Goal: Task Accomplishment & Management: Use online tool/utility

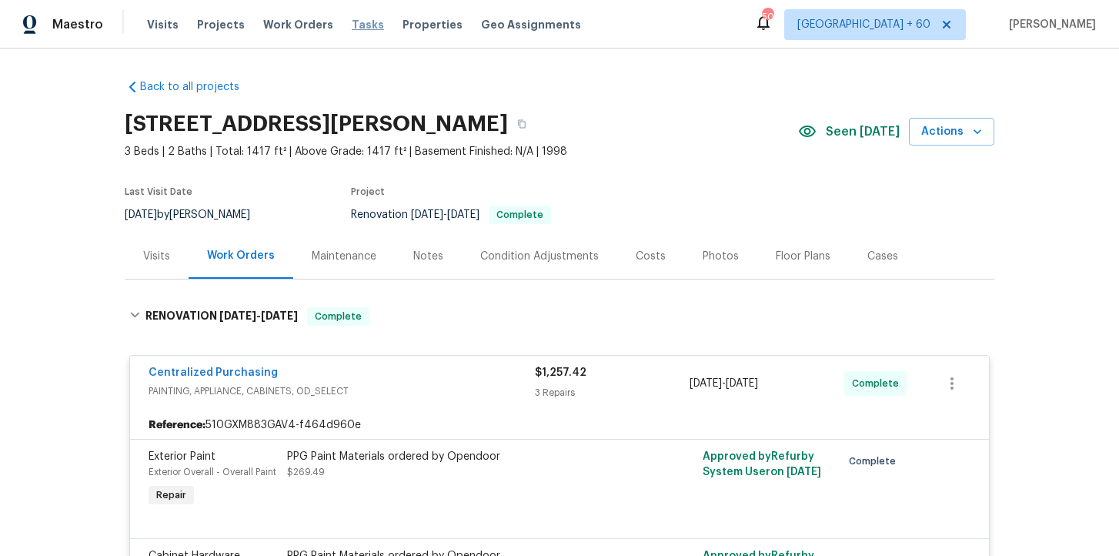
click at [352, 22] on span "Tasks" at bounding box center [368, 24] width 32 height 11
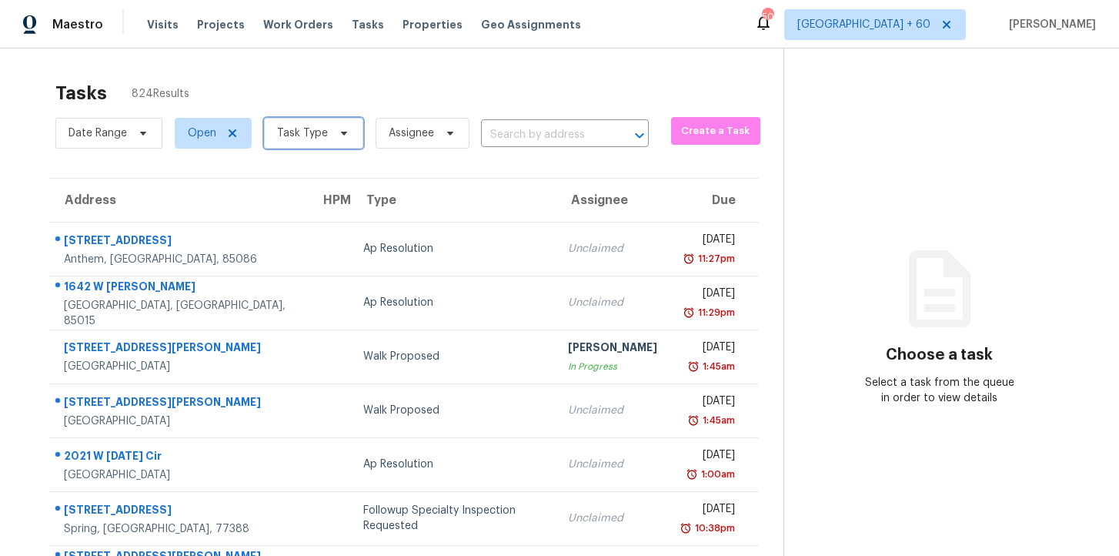
click at [319, 135] on span "Task Type" at bounding box center [302, 132] width 51 height 15
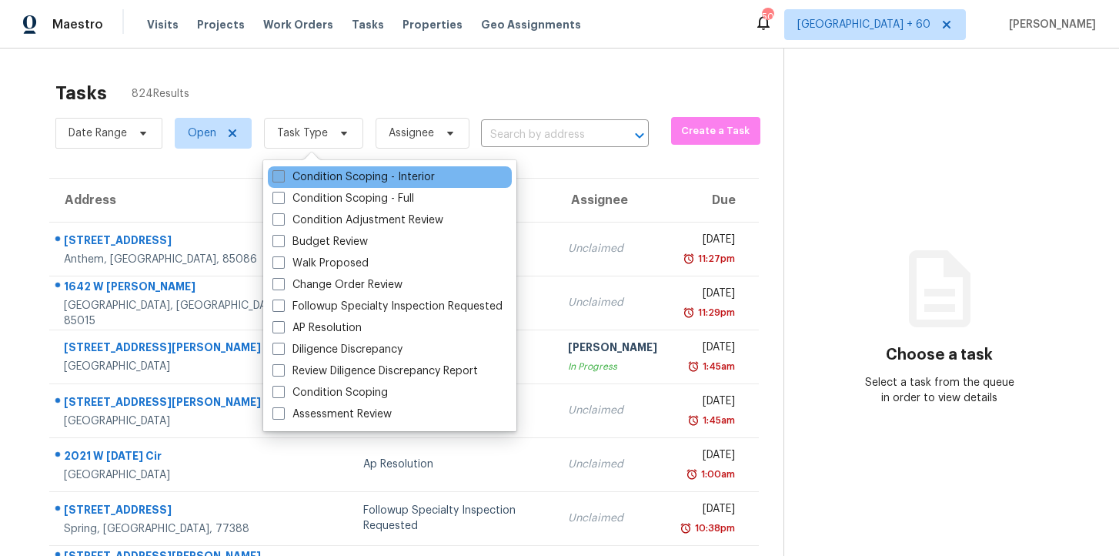
click at [315, 177] on label "Condition Scoping - Interior" at bounding box center [354, 176] width 162 height 15
click at [283, 177] on input "Condition Scoping - Interior" at bounding box center [278, 174] width 10 height 10
checkbox input "true"
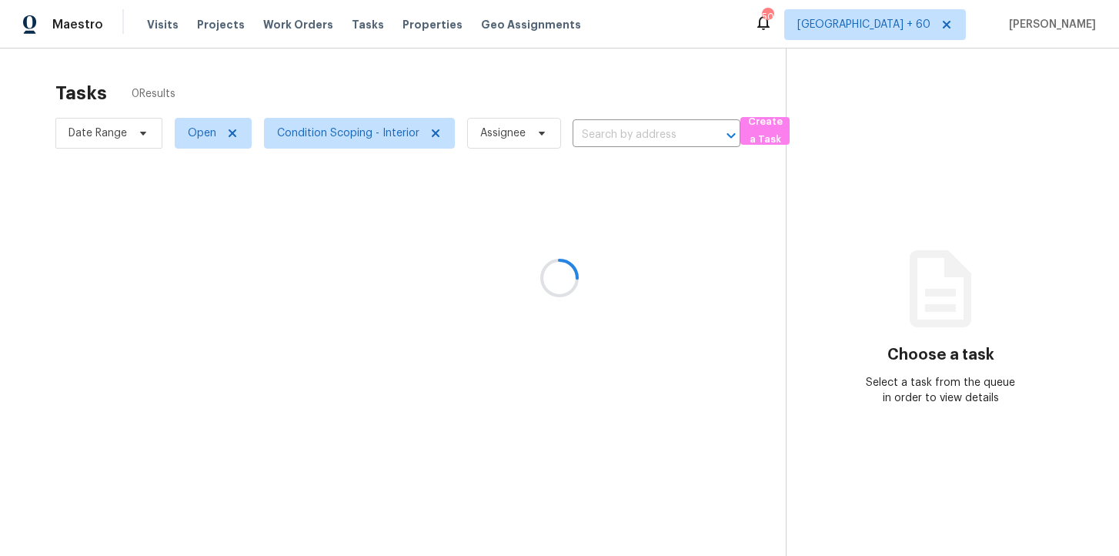
click at [400, 90] on div at bounding box center [559, 278] width 1119 height 556
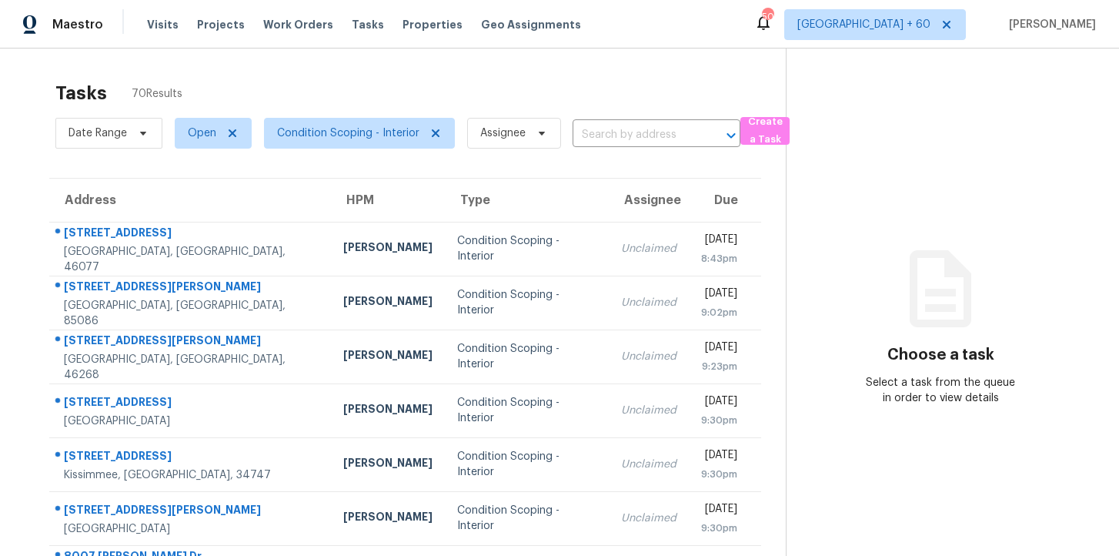
scroll to position [246, 0]
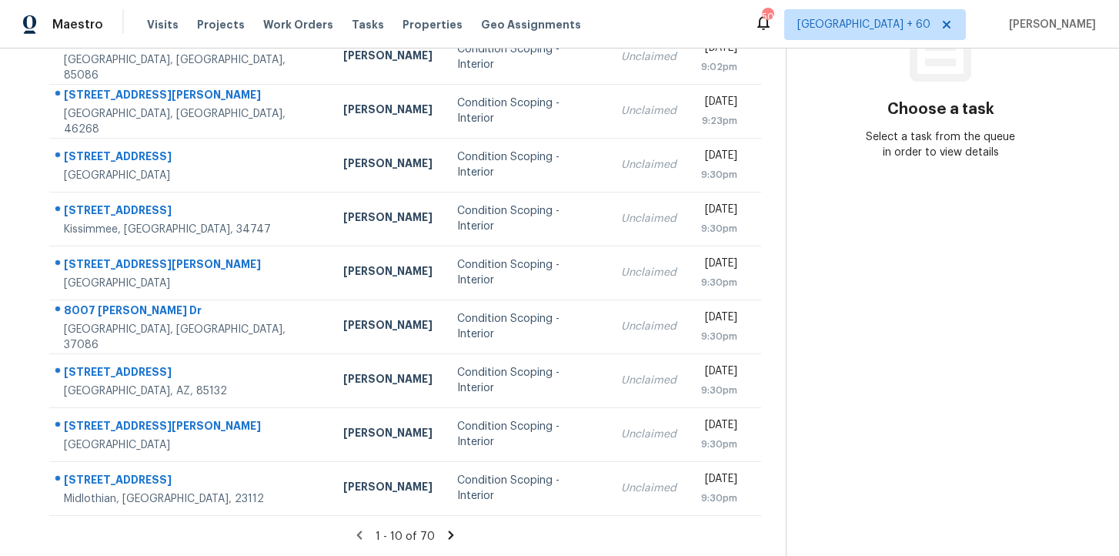
click at [450, 537] on icon at bounding box center [451, 535] width 14 height 14
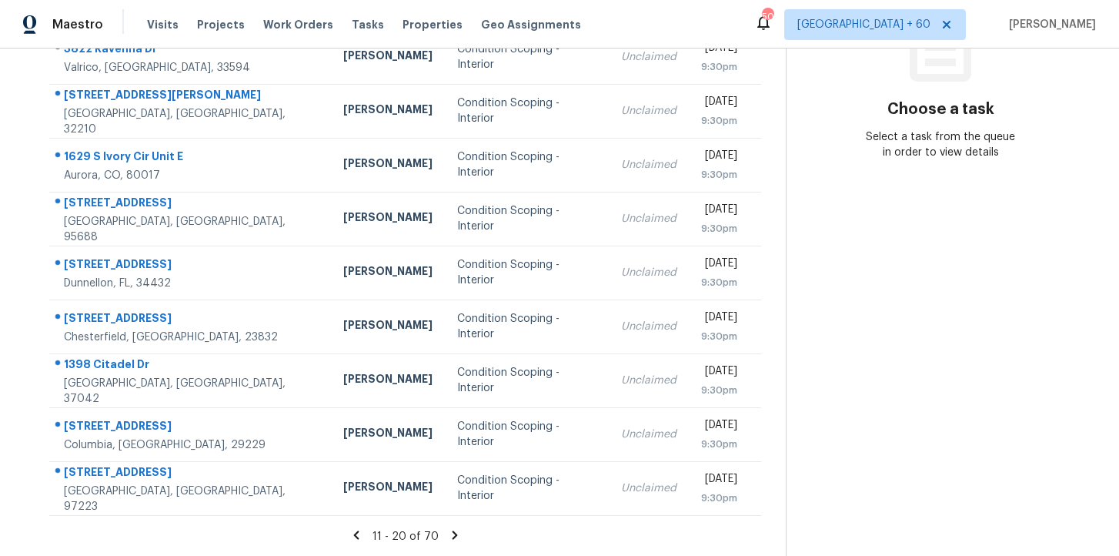
click at [450, 529] on icon at bounding box center [455, 535] width 14 height 14
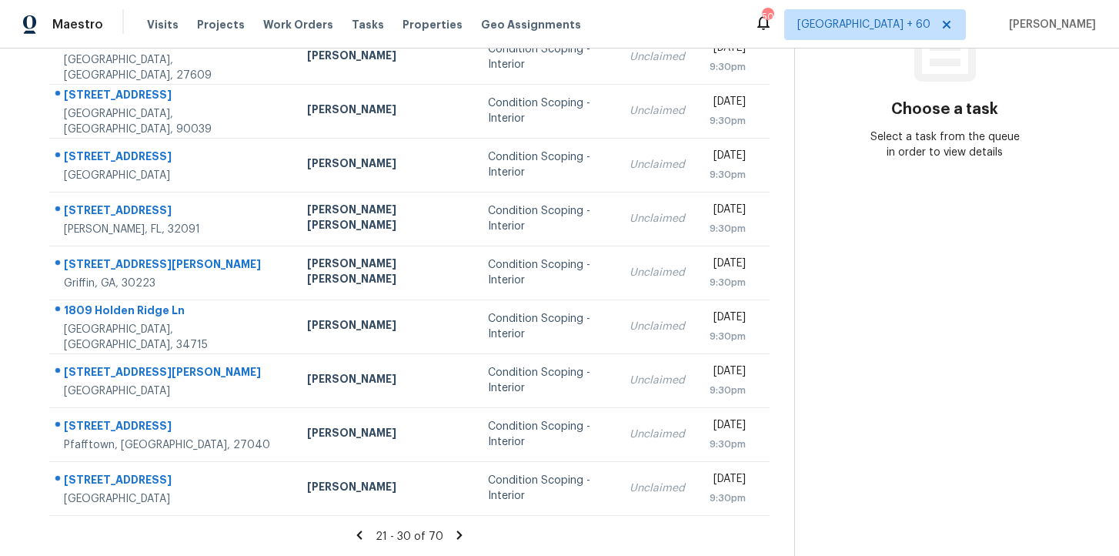
click at [457, 531] on icon at bounding box center [459, 534] width 5 height 8
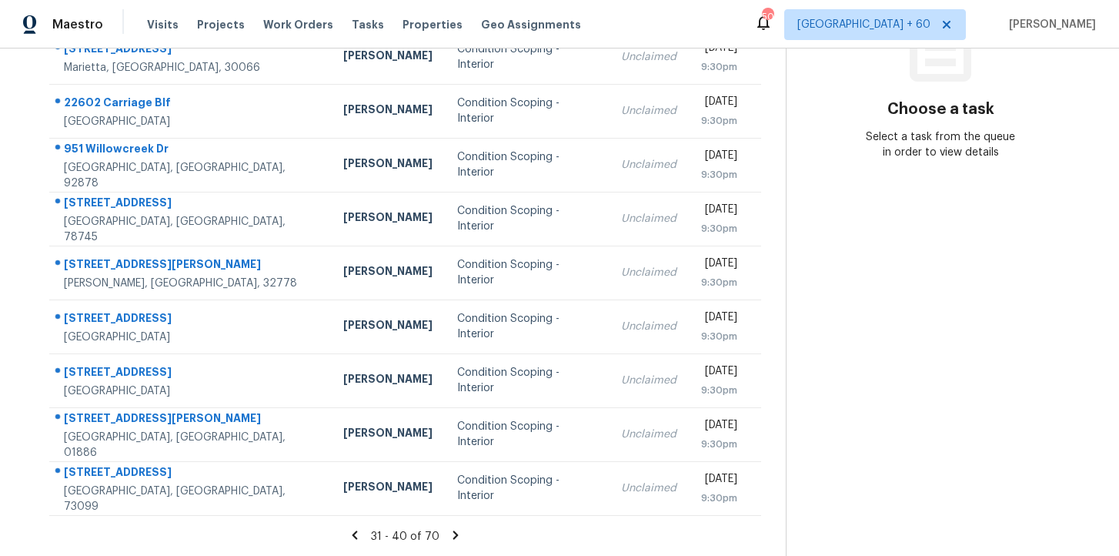
click at [453, 538] on icon at bounding box center [455, 534] width 5 height 8
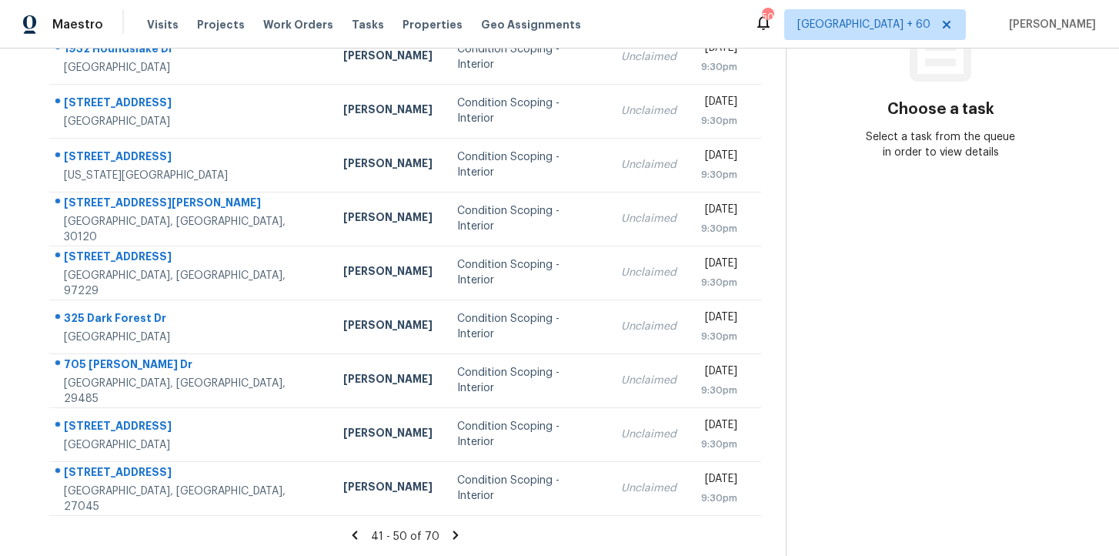
click at [360, 535] on icon at bounding box center [355, 535] width 14 height 14
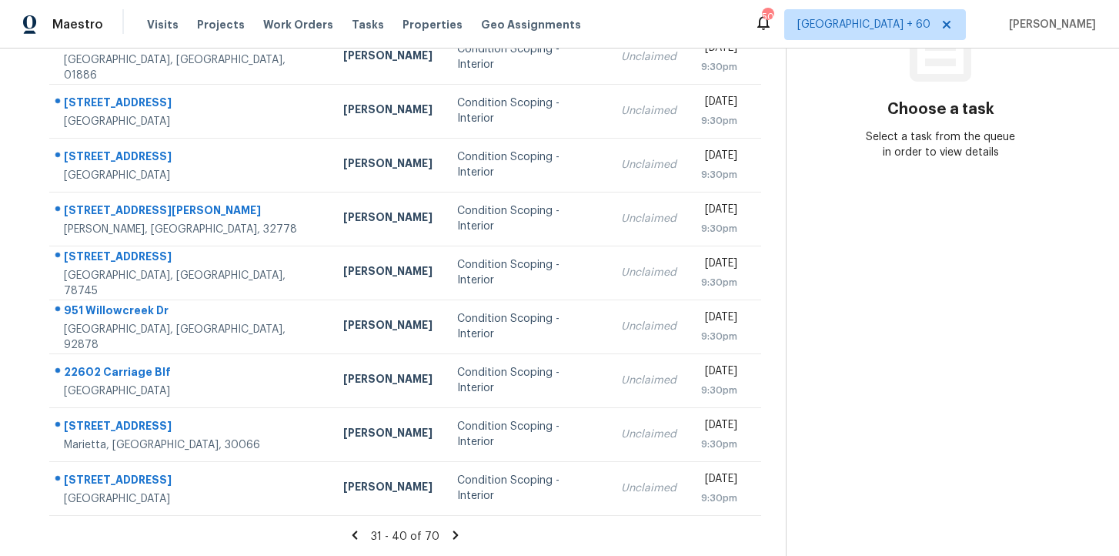
click at [360, 535] on icon at bounding box center [355, 535] width 14 height 14
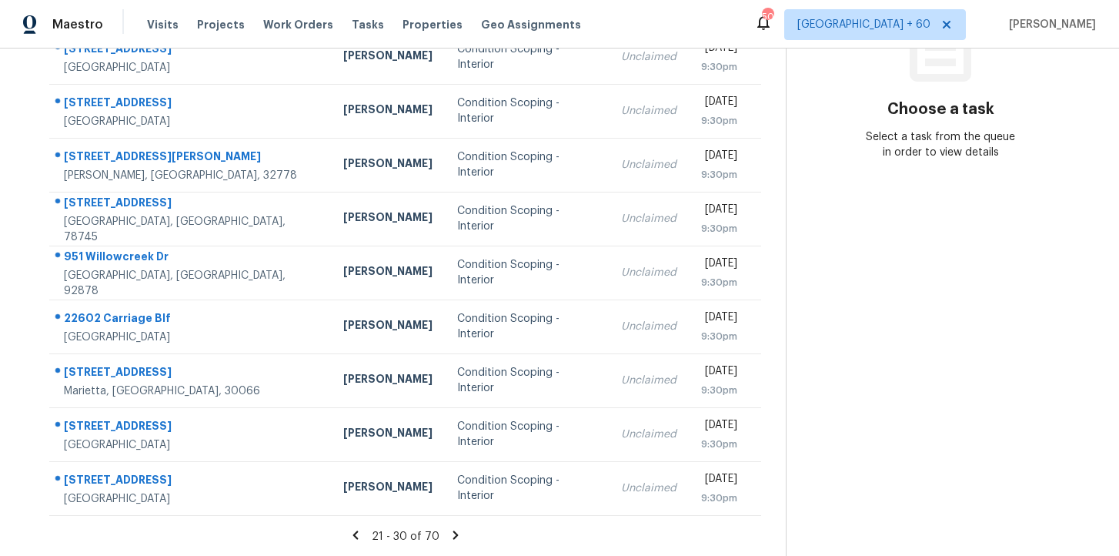
click at [358, 537] on icon at bounding box center [355, 534] width 5 height 8
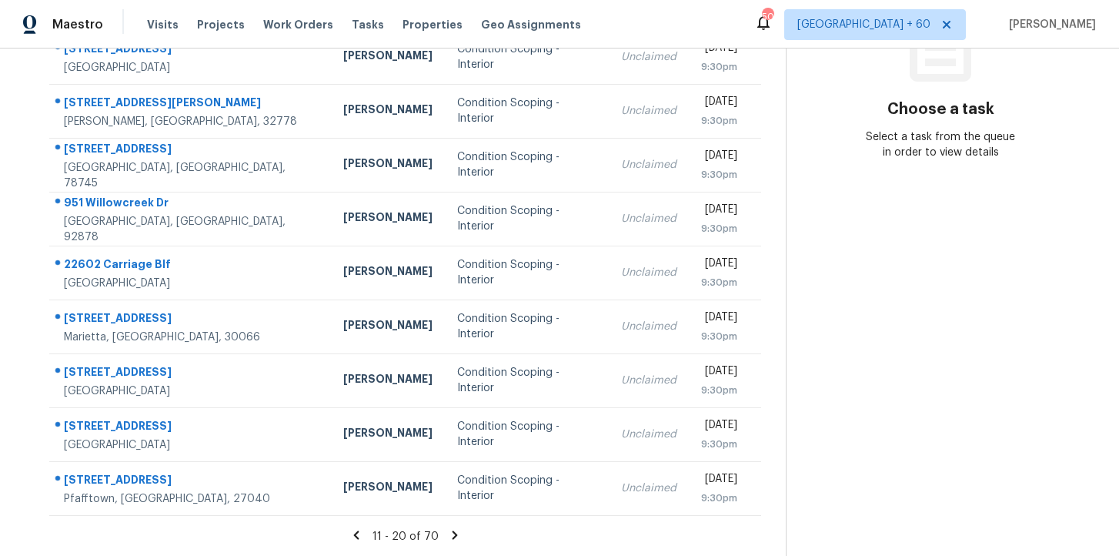
click at [359, 537] on icon at bounding box center [355, 534] width 5 height 8
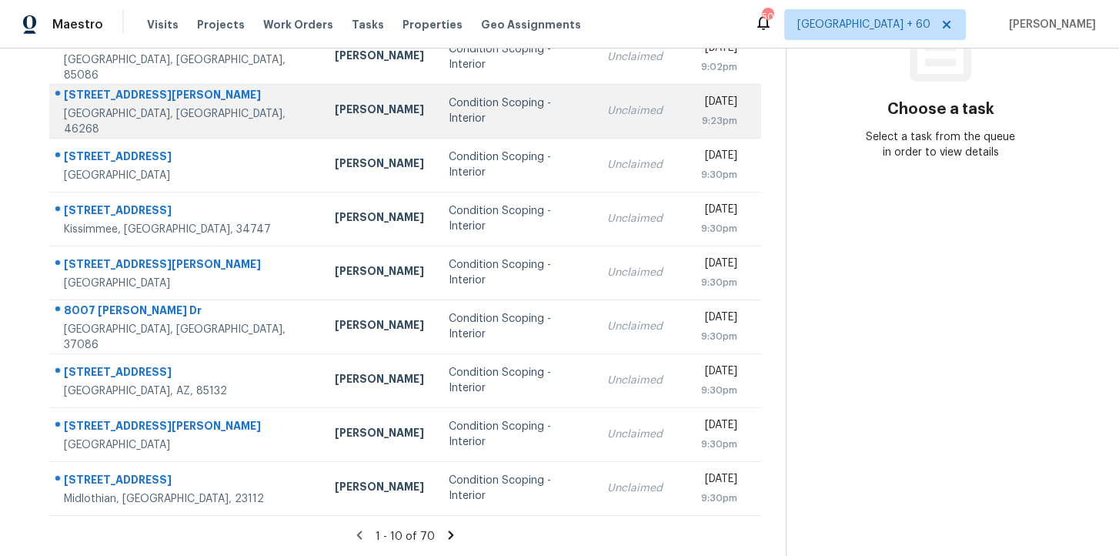
scroll to position [0, 0]
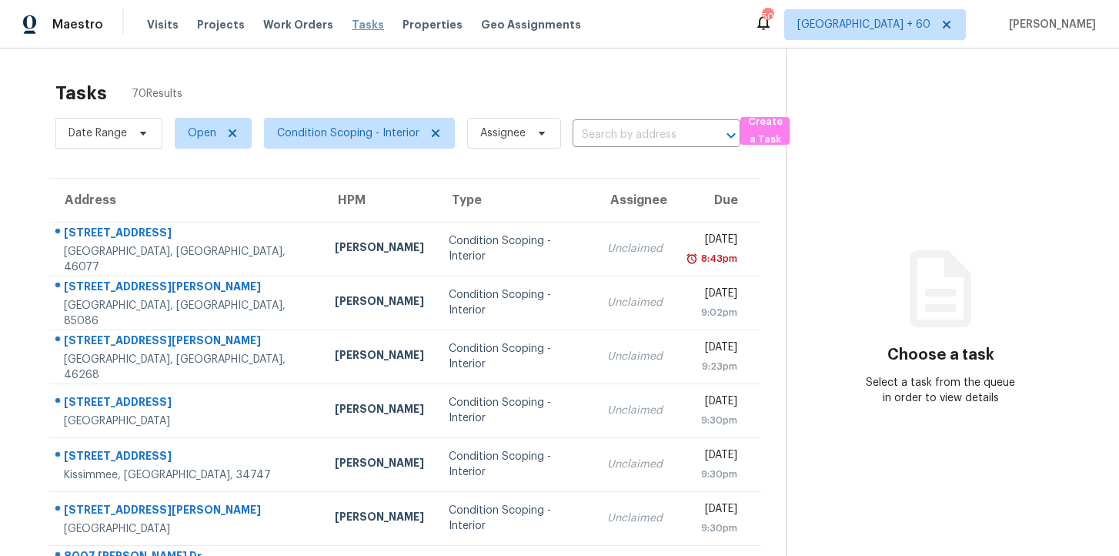
click at [352, 26] on span "Tasks" at bounding box center [368, 24] width 32 height 11
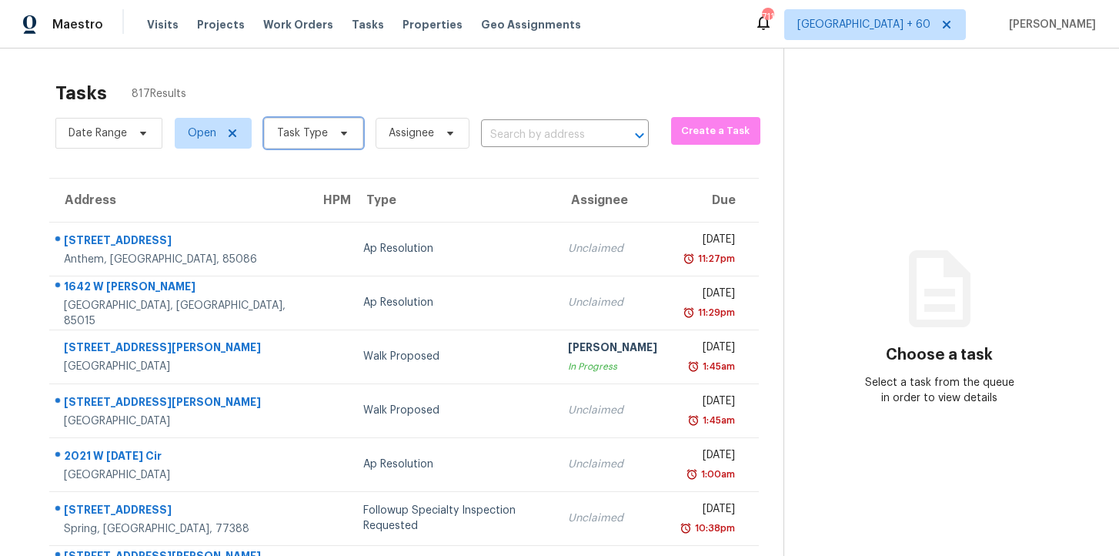
click at [341, 134] on icon at bounding box center [344, 134] width 6 height 4
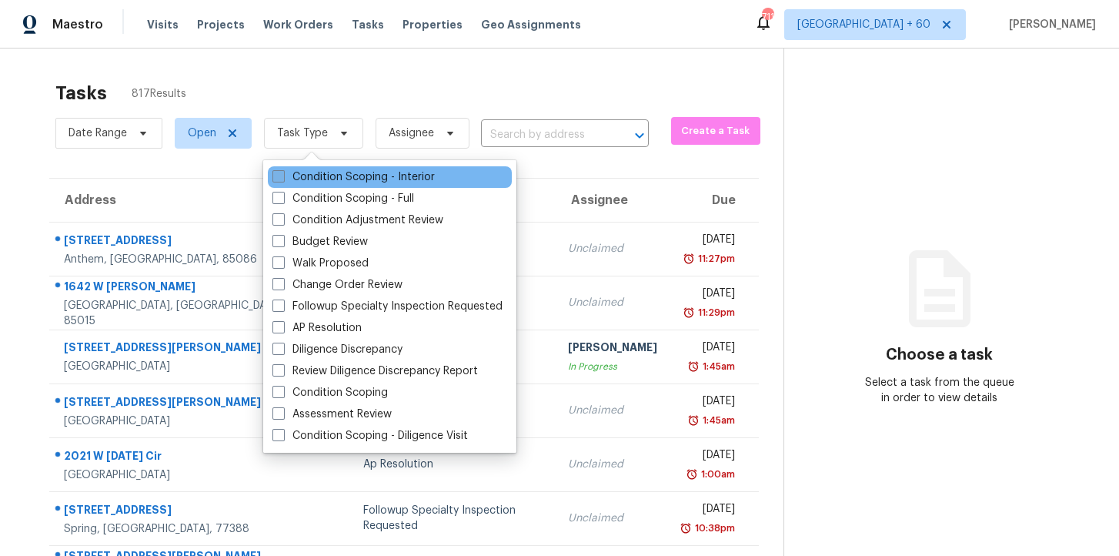
click at [327, 172] on label "Condition Scoping - Interior" at bounding box center [354, 176] width 162 height 15
click at [283, 172] on input "Condition Scoping - Interior" at bounding box center [278, 174] width 10 height 10
checkbox input "true"
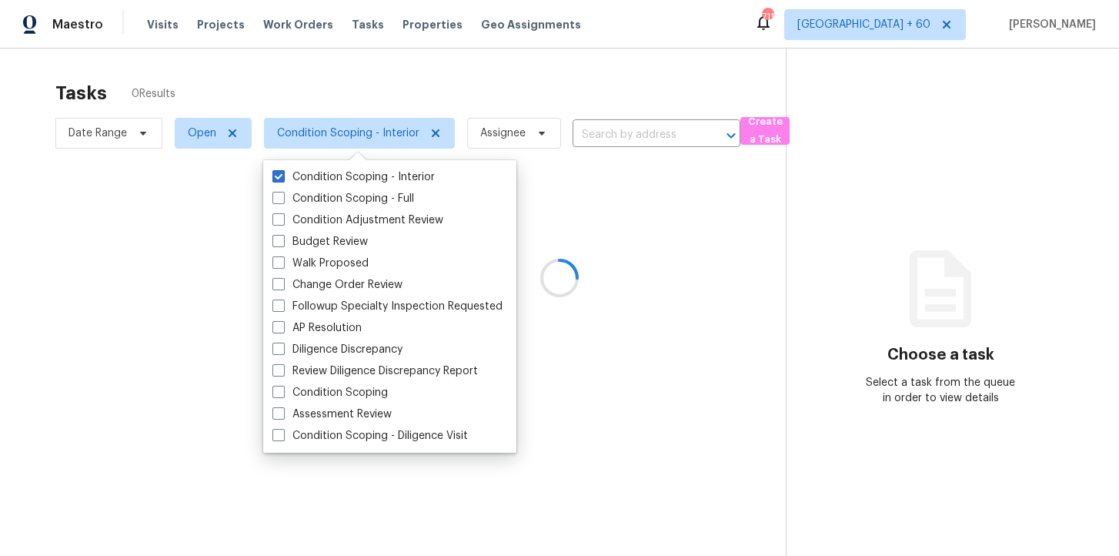
click at [390, 75] on div at bounding box center [559, 278] width 1119 height 556
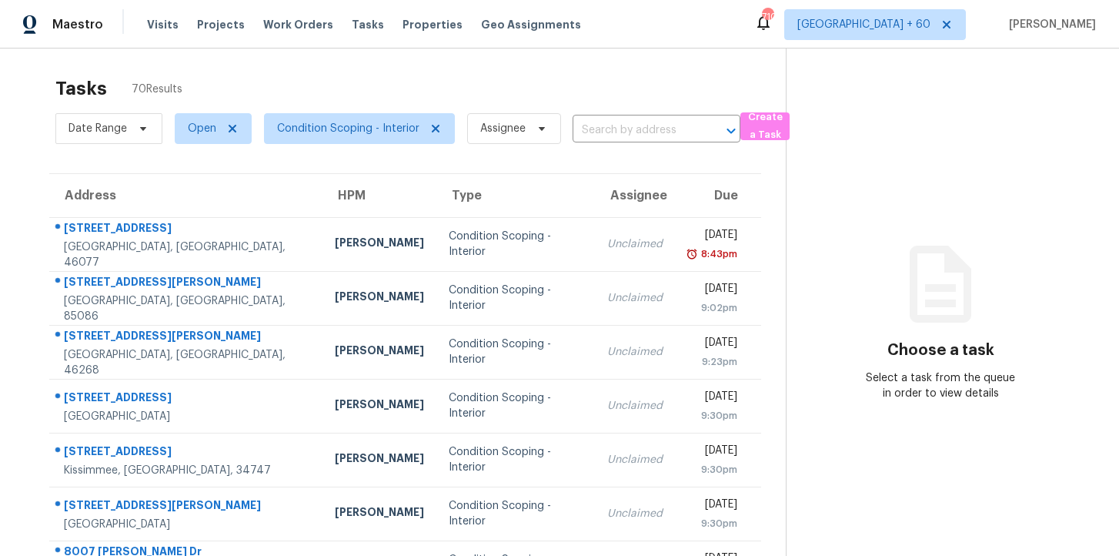
scroll to position [246, 0]
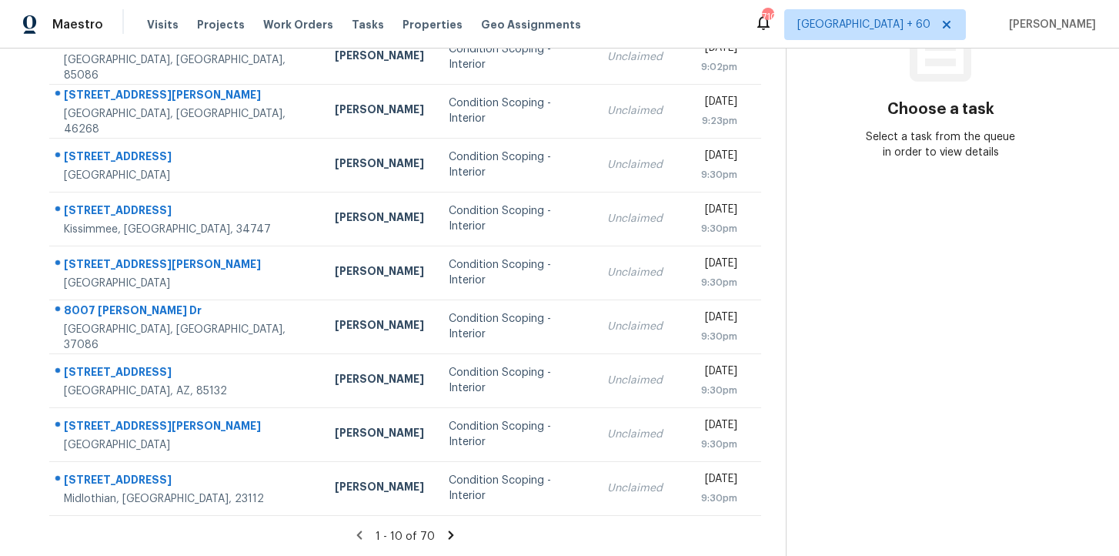
click at [450, 534] on icon at bounding box center [451, 534] width 5 height 8
